Goal: Task Accomplishment & Management: Manage account settings

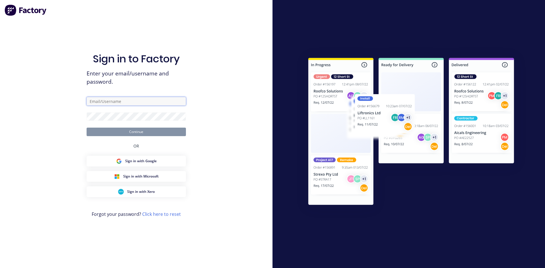
type input "[PERSON_NAME][EMAIL_ADDRESS][DOMAIN_NAME]"
click at [141, 133] on button "Continue" at bounding box center [136, 132] width 99 height 9
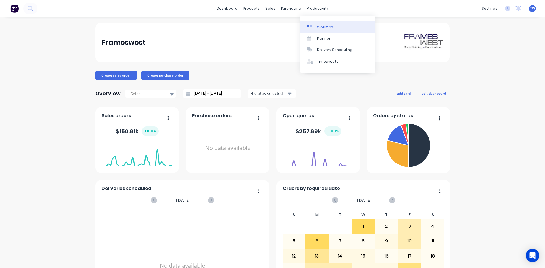
click at [319, 24] on link "Workflow" at bounding box center [337, 26] width 75 height 11
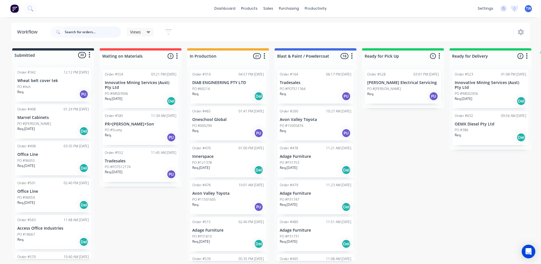
click at [92, 30] on input "text" at bounding box center [93, 31] width 56 height 11
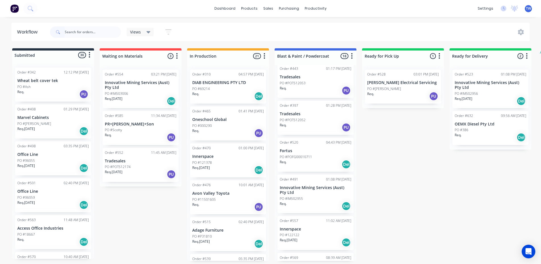
click at [303, 160] on div "Req. Del" at bounding box center [316, 165] width 72 height 10
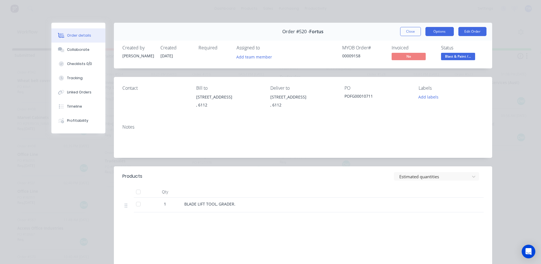
click at [429, 32] on button "Options" at bounding box center [439, 31] width 28 height 9
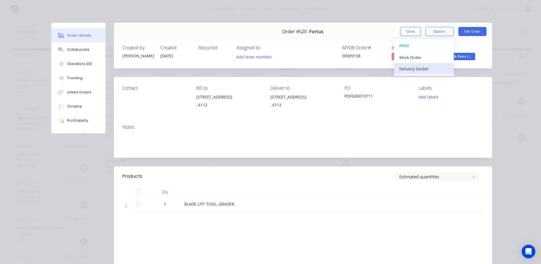
click at [412, 70] on div "Delivery Docket" at bounding box center [423, 69] width 49 height 8
click at [412, 70] on div "Standard" at bounding box center [423, 69] width 49 height 8
click at [407, 30] on button "Close" at bounding box center [410, 31] width 21 height 9
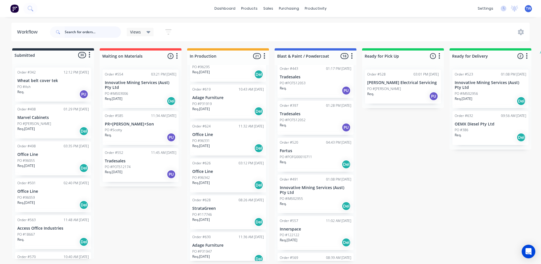
scroll to position [483, 0]
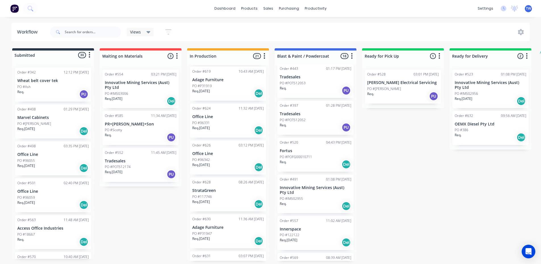
click at [221, 195] on div "PO #117746" at bounding box center [228, 196] width 72 height 5
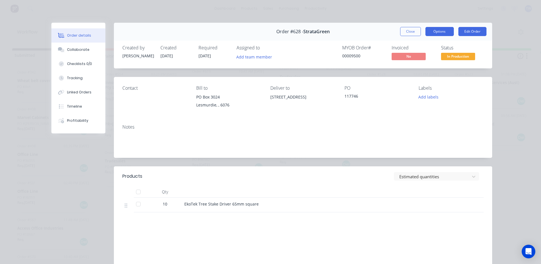
click at [444, 30] on button "Options" at bounding box center [439, 31] width 28 height 9
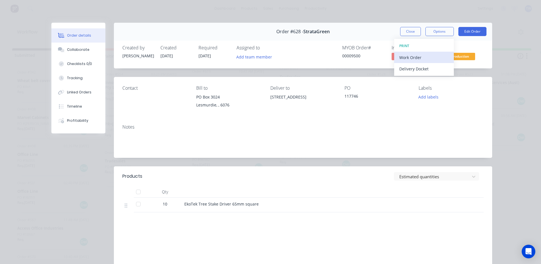
click at [415, 57] on div "Work Order" at bounding box center [423, 57] width 49 height 8
click at [433, 28] on button "Options" at bounding box center [439, 31] width 28 height 9
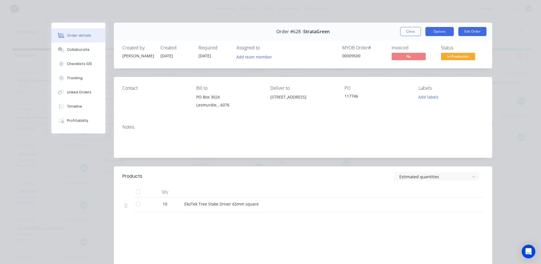
click at [433, 30] on button "Options" at bounding box center [439, 31] width 28 height 9
click at [432, 33] on button "Options" at bounding box center [439, 31] width 28 height 9
click at [500, 102] on div "Order details Collaborate Checklists 0/0 Tracking Linked Orders Timeline Profit…" at bounding box center [270, 132] width 541 height 264
click at [440, 33] on button "Options" at bounding box center [439, 31] width 28 height 9
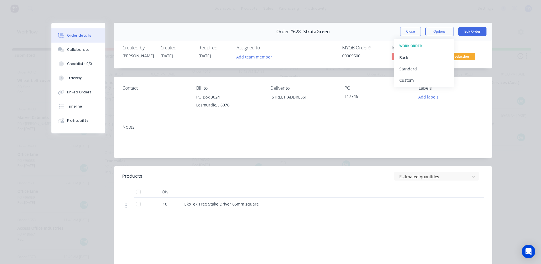
click at [465, 58] on span "In Production" at bounding box center [458, 56] width 34 height 7
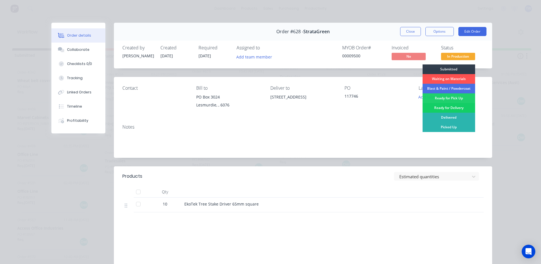
click at [451, 107] on div "Ready for Delivery" at bounding box center [448, 108] width 53 height 10
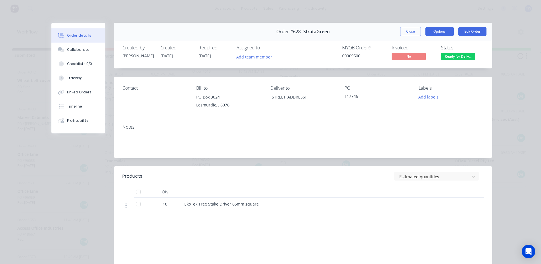
click at [437, 32] on button "Options" at bounding box center [439, 31] width 28 height 9
click at [518, 95] on div "Order details Collaborate Checklists 0/0 Tracking Linked Orders Timeline Profit…" at bounding box center [270, 132] width 541 height 264
click at [443, 34] on button "Options" at bounding box center [439, 31] width 28 height 9
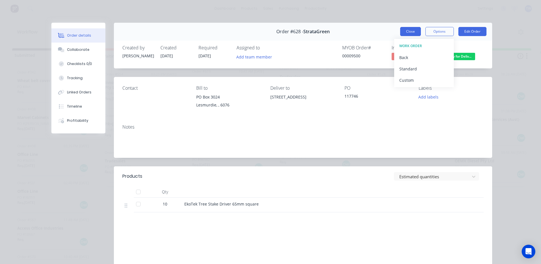
click at [415, 30] on button "Close" at bounding box center [410, 31] width 21 height 9
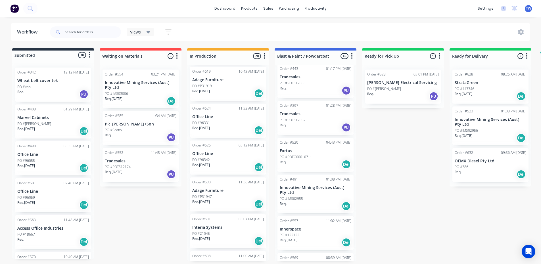
click at [481, 92] on div "Req. [DATE] Del" at bounding box center [490, 96] width 72 height 10
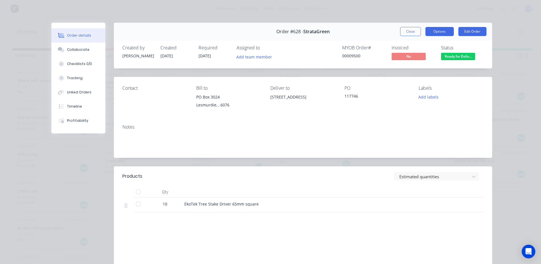
click at [437, 31] on button "Options" at bounding box center [439, 31] width 28 height 9
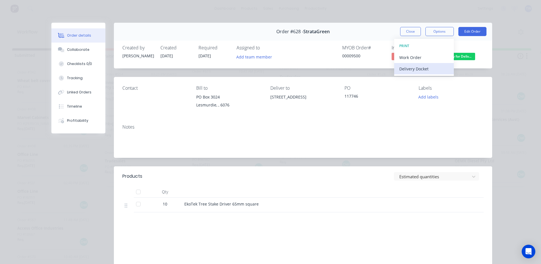
click at [414, 70] on div "Delivery Docket" at bounding box center [423, 69] width 49 height 8
click at [414, 70] on div "Standard" at bounding box center [423, 69] width 49 height 8
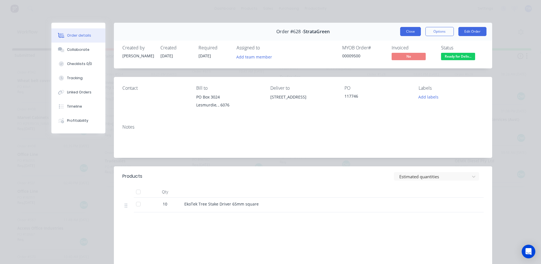
click at [408, 30] on button "Close" at bounding box center [410, 31] width 21 height 9
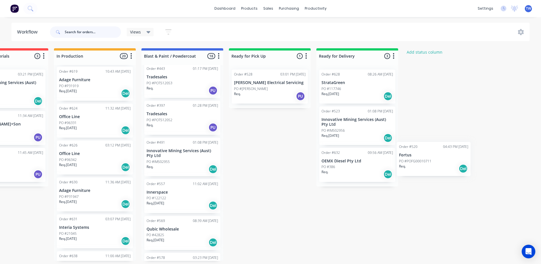
scroll to position [0, 135]
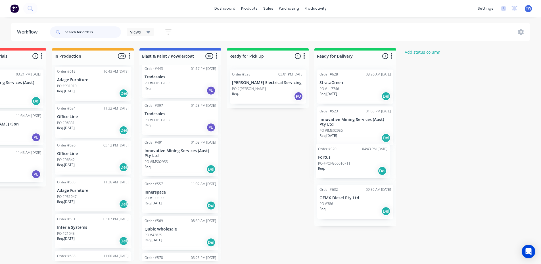
drag, startPoint x: 310, startPoint y: 159, endPoint x: 351, endPoint y: 165, distance: 40.8
click at [351, 165] on div "Submitted 30 Status colour #273444 hex #273444 Save Cancel Summaries Total orde…" at bounding box center [211, 154] width 700 height 213
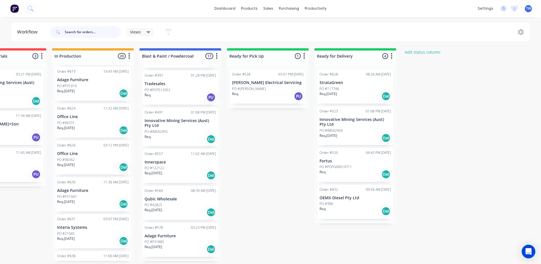
scroll to position [255, 0]
click at [165, 170] on div "PO #122122" at bounding box center [180, 169] width 72 height 5
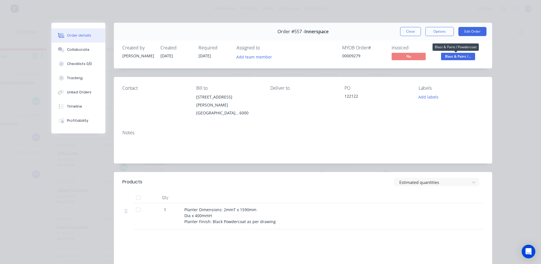
click at [451, 55] on span "Blast & Paint /..." at bounding box center [458, 56] width 34 height 7
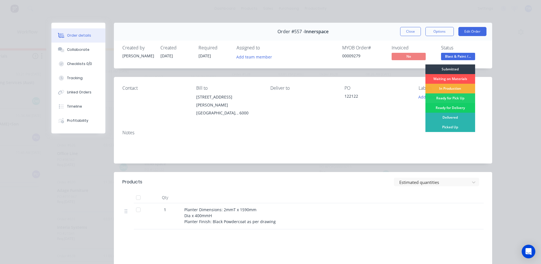
click at [441, 108] on div "Ready for Delivery" at bounding box center [450, 108] width 50 height 10
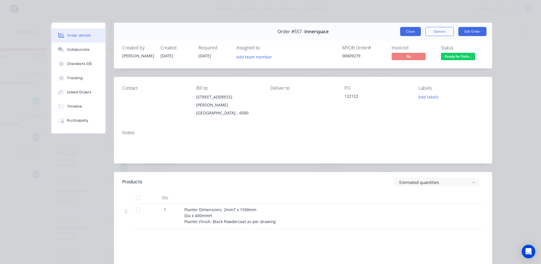
click at [410, 29] on button "Close" at bounding box center [410, 31] width 21 height 9
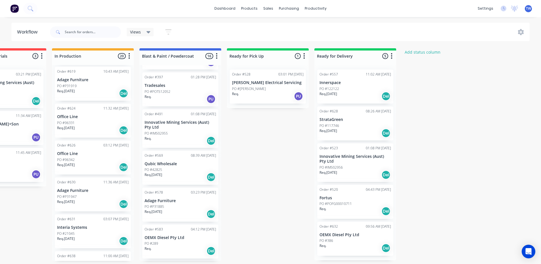
click at [171, 171] on div "PO #42825" at bounding box center [180, 169] width 72 height 5
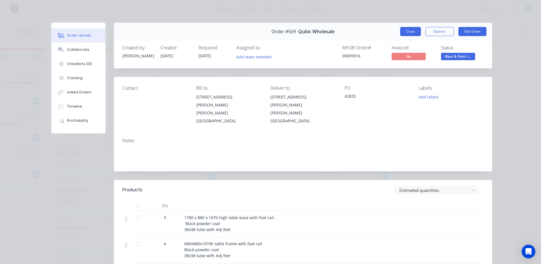
drag, startPoint x: 412, startPoint y: 29, endPoint x: 315, endPoint y: 50, distance: 99.1
click at [412, 29] on button "Close" at bounding box center [410, 31] width 21 height 9
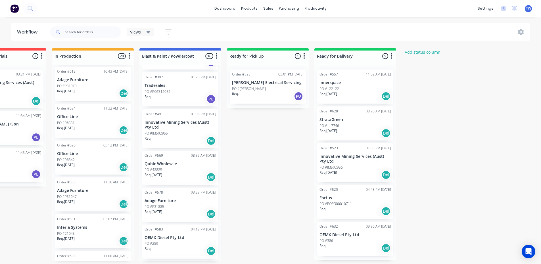
click at [156, 207] on p "PO #P31885" at bounding box center [154, 206] width 20 height 5
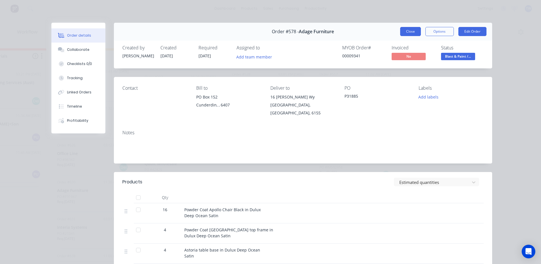
click at [410, 30] on button "Close" at bounding box center [410, 31] width 21 height 9
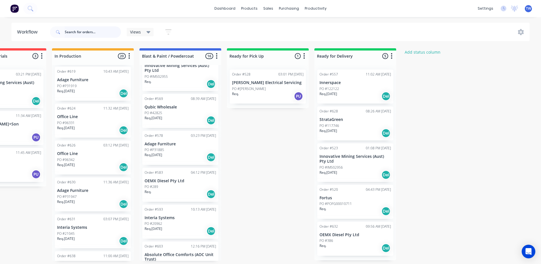
scroll to position [341, 0]
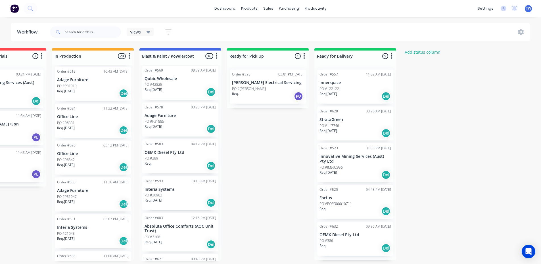
click at [178, 202] on div "Req. [DATE] Del" at bounding box center [180, 203] width 72 height 10
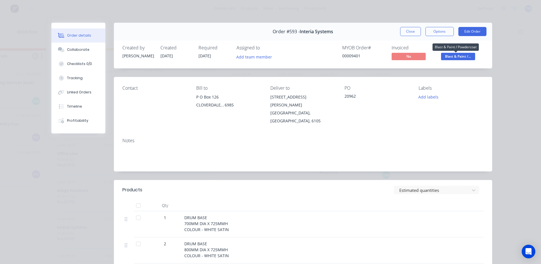
click at [466, 56] on span "Blast & Paint /..." at bounding box center [458, 56] width 34 height 7
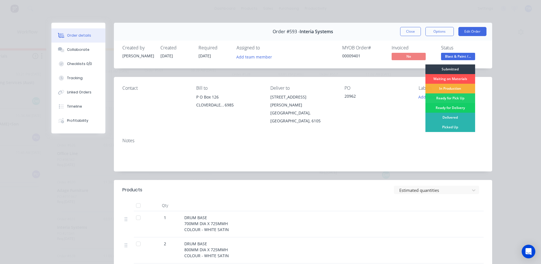
click at [455, 106] on div "Ready for Delivery" at bounding box center [450, 108] width 50 height 10
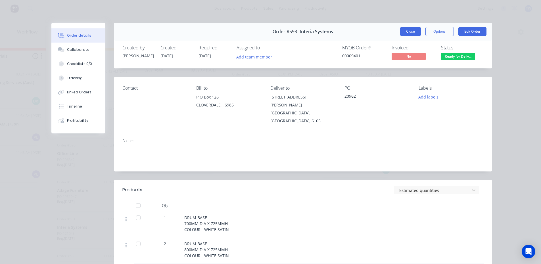
click at [411, 29] on button "Close" at bounding box center [410, 31] width 21 height 9
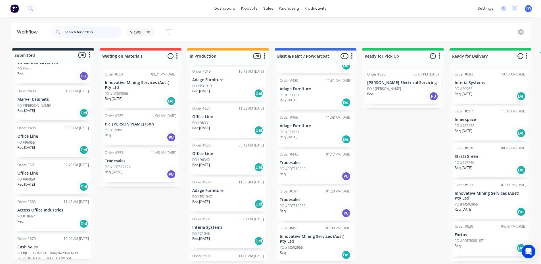
scroll to position [28, 0]
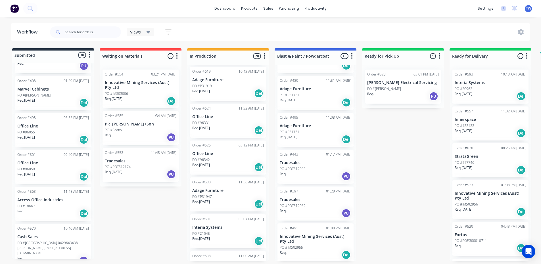
click at [33, 198] on p "Access Office Industries" at bounding box center [53, 200] width 72 height 5
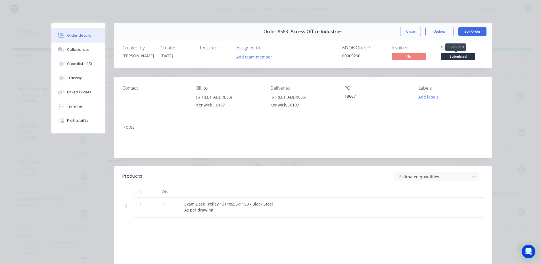
click at [453, 55] on span "Submitted" at bounding box center [458, 56] width 34 height 7
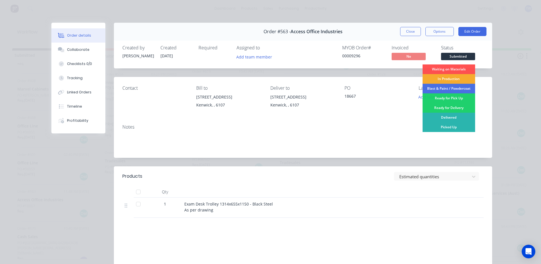
click at [450, 76] on div "In Production" at bounding box center [448, 79] width 53 height 10
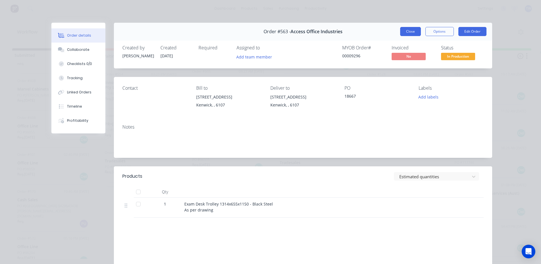
click at [403, 32] on button "Close" at bounding box center [410, 31] width 21 height 9
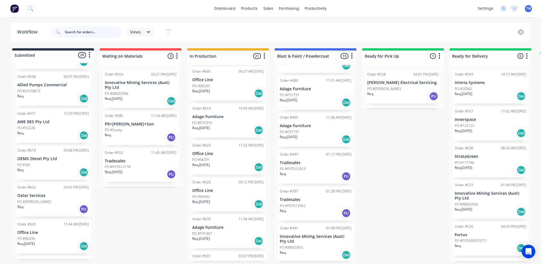
scroll to position [738, 0]
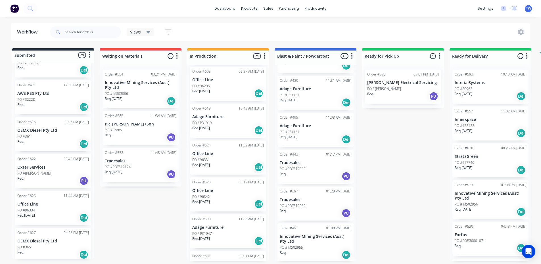
click at [30, 208] on p "PO #96334" at bounding box center [26, 210] width 18 height 5
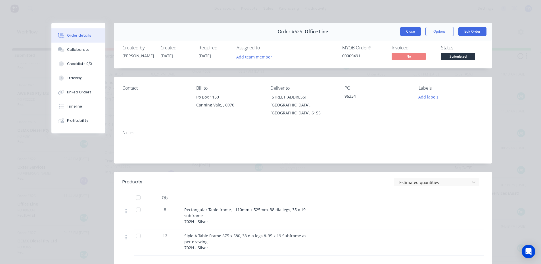
click at [412, 34] on button "Close" at bounding box center [410, 31] width 21 height 9
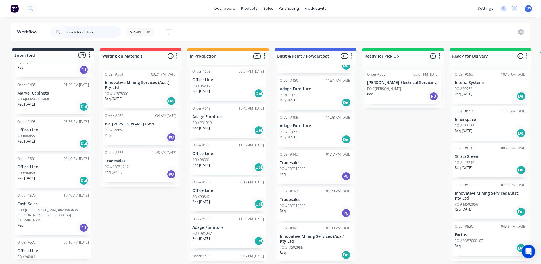
scroll to position [0, 0]
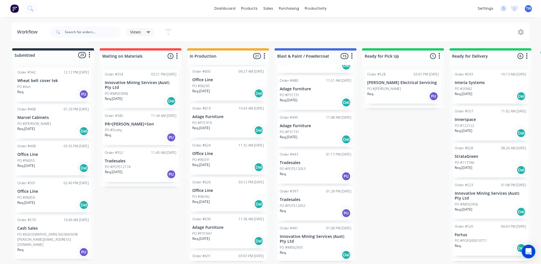
click at [45, 118] on p "Marvel Cabinets" at bounding box center [53, 117] width 72 height 5
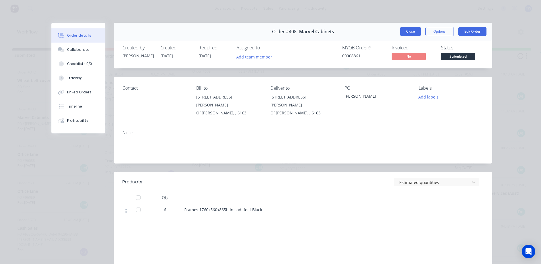
click at [407, 31] on button "Close" at bounding box center [410, 31] width 21 height 9
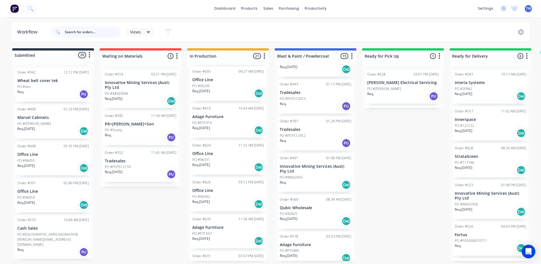
scroll to position [227, 0]
